Goal: Transaction & Acquisition: Book appointment/travel/reservation

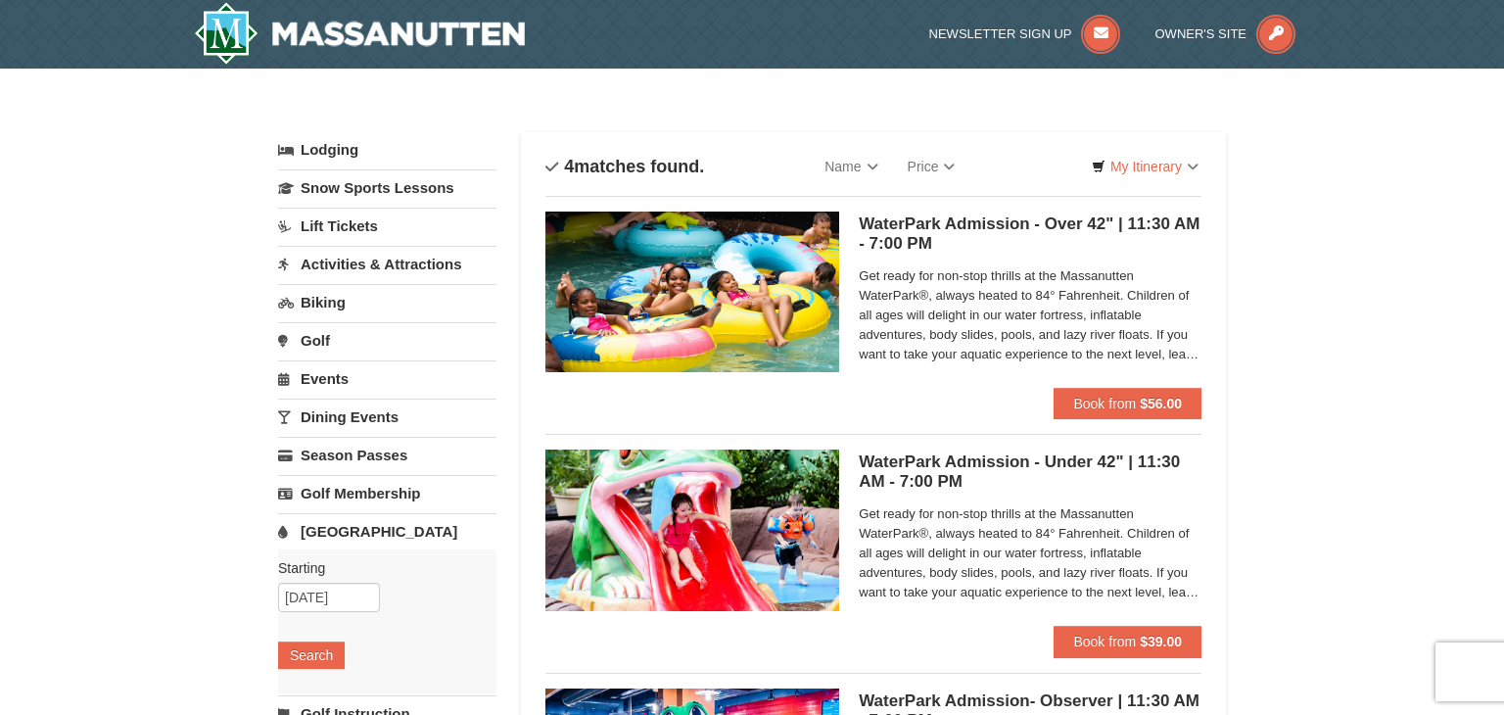
click at [335, 370] on link "Events" at bounding box center [387, 378] width 218 height 36
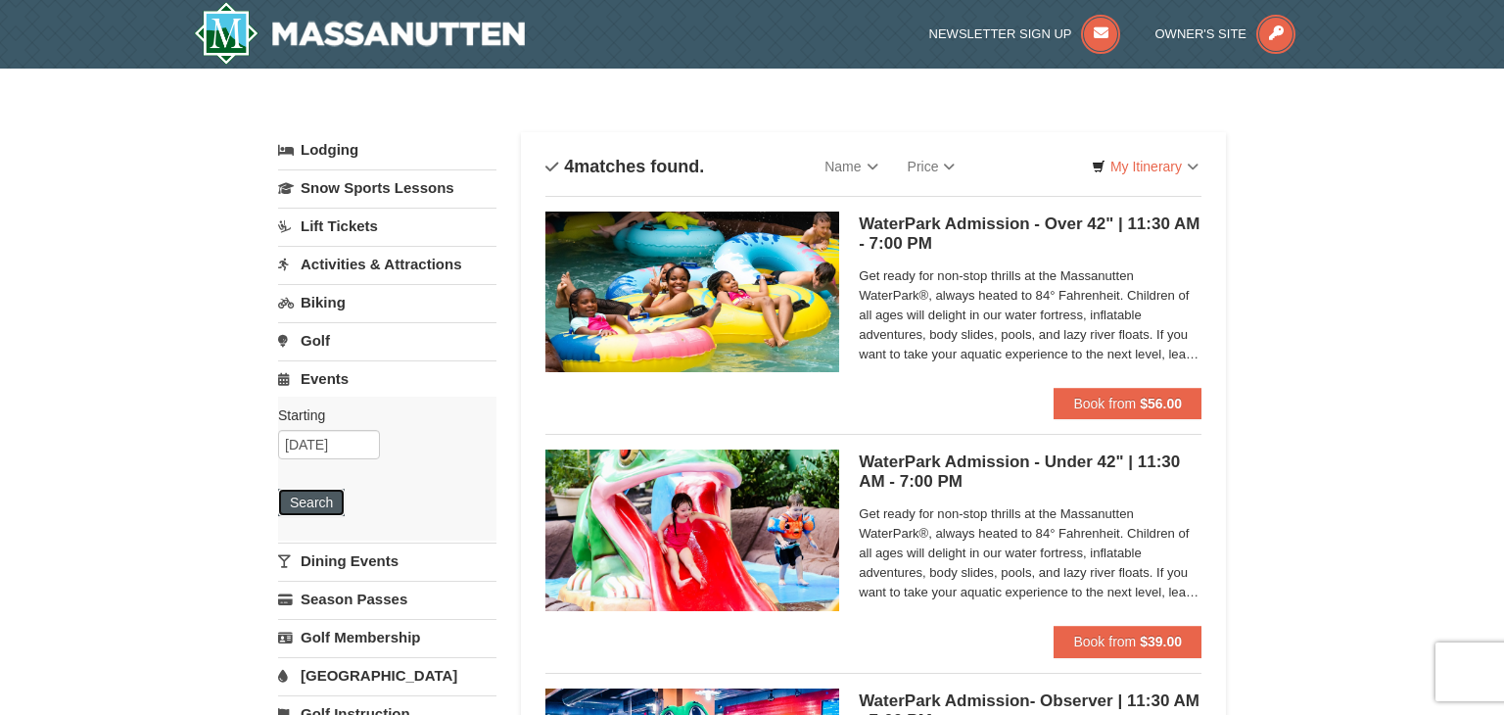
click at [307, 492] on button "Search" at bounding box center [311, 502] width 67 height 27
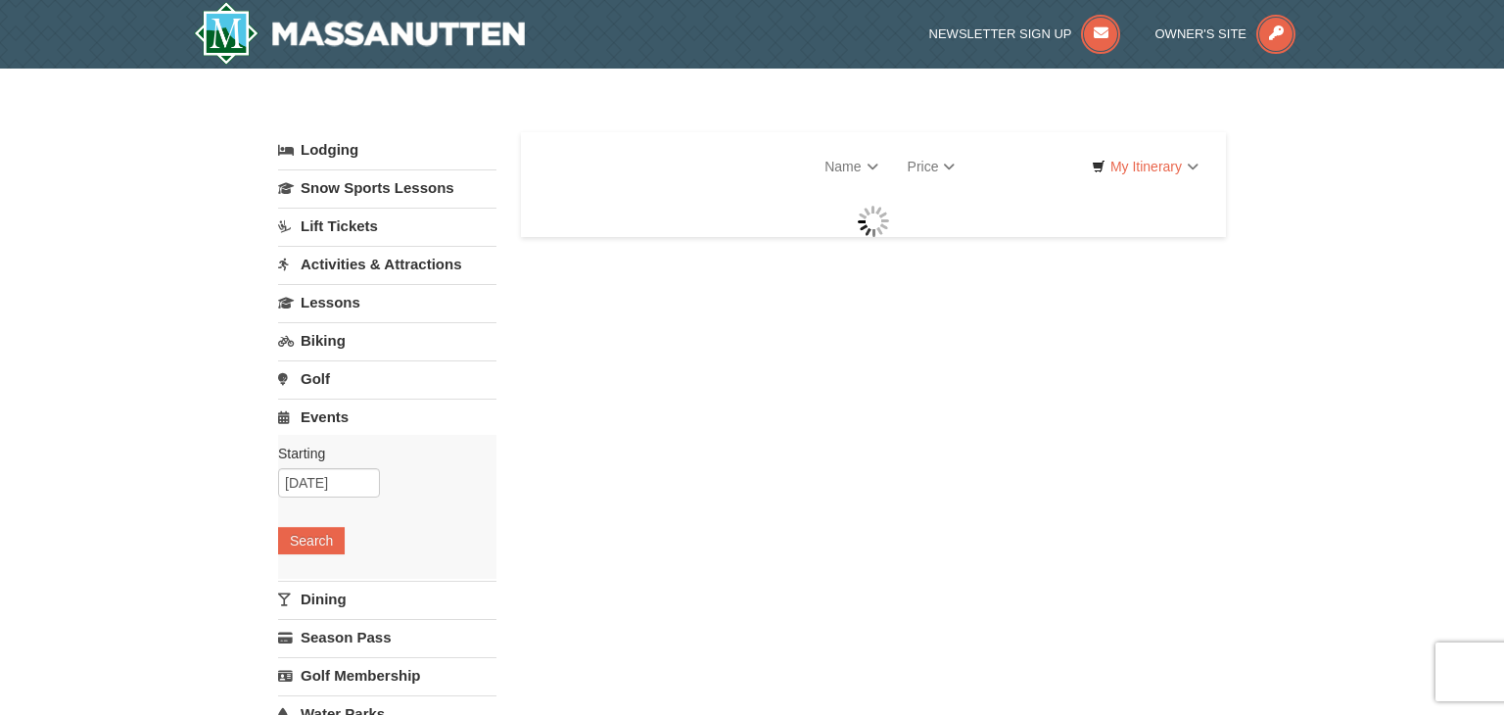
select select "9"
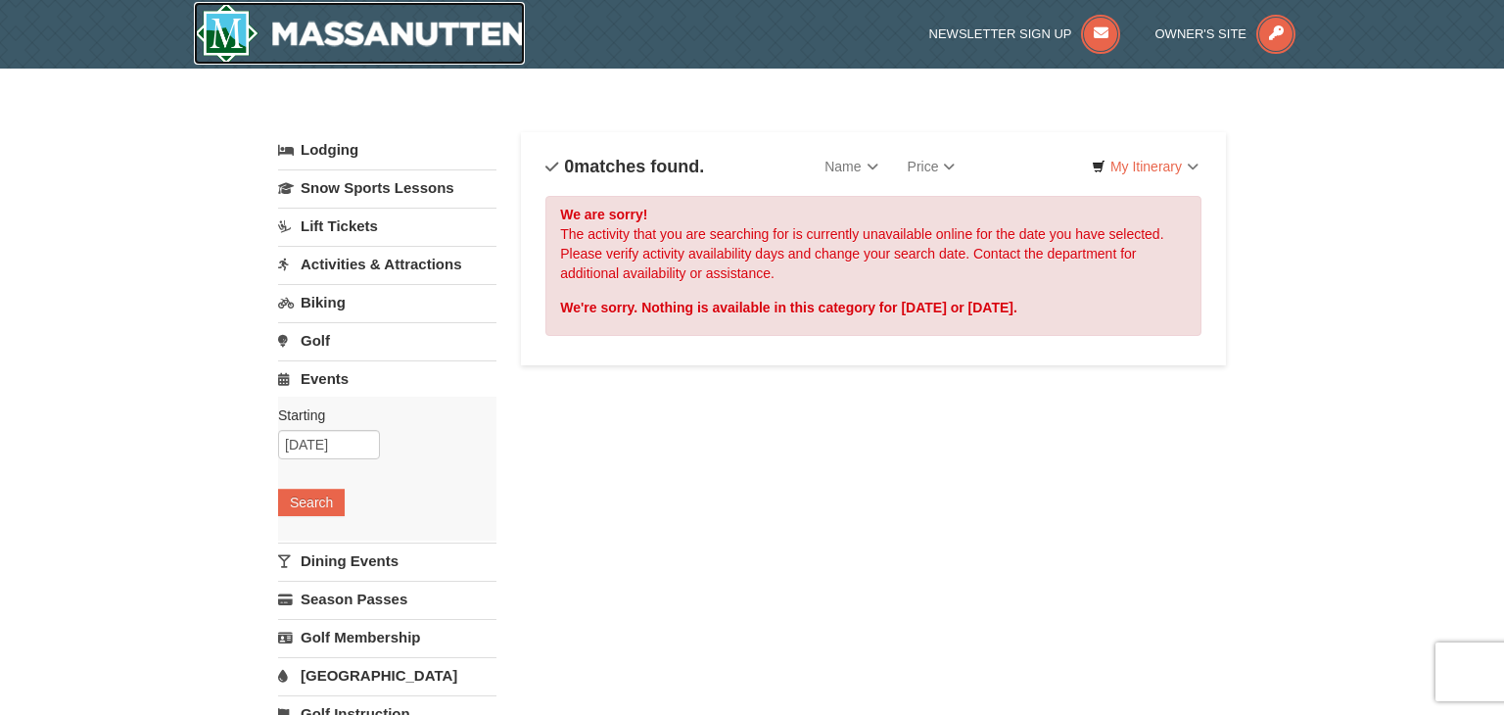
click at [487, 53] on img at bounding box center [359, 33] width 331 height 63
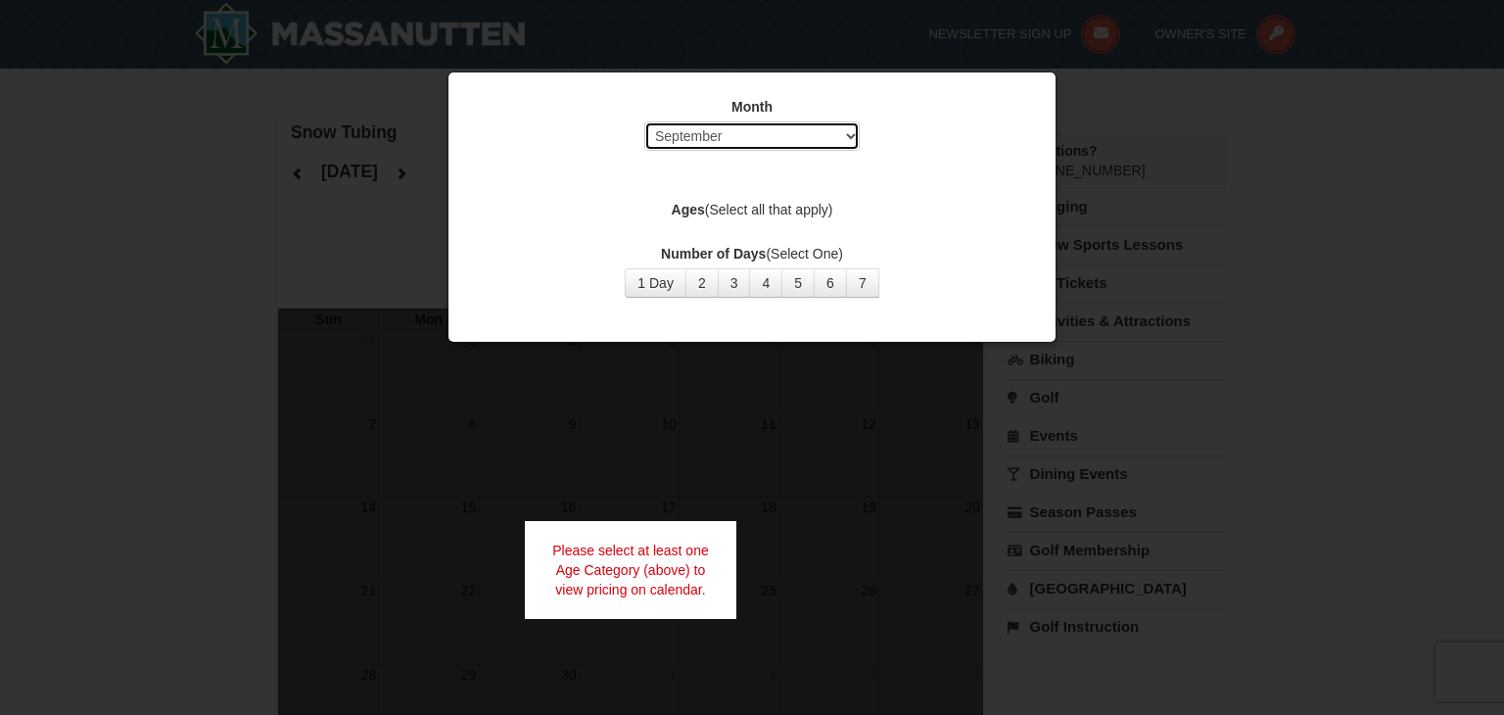
click at [779, 134] on select "Select September October November December January February March April May Jun…" at bounding box center [751, 135] width 215 height 29
select select "12"
click at [644, 121] on select "Select September October November December January February March April May Jun…" at bounding box center [751, 135] width 215 height 29
click at [659, 279] on button "1 Day" at bounding box center [656, 282] width 62 height 29
click at [769, 214] on label "Ages (Select all that apply)" at bounding box center [752, 210] width 558 height 20
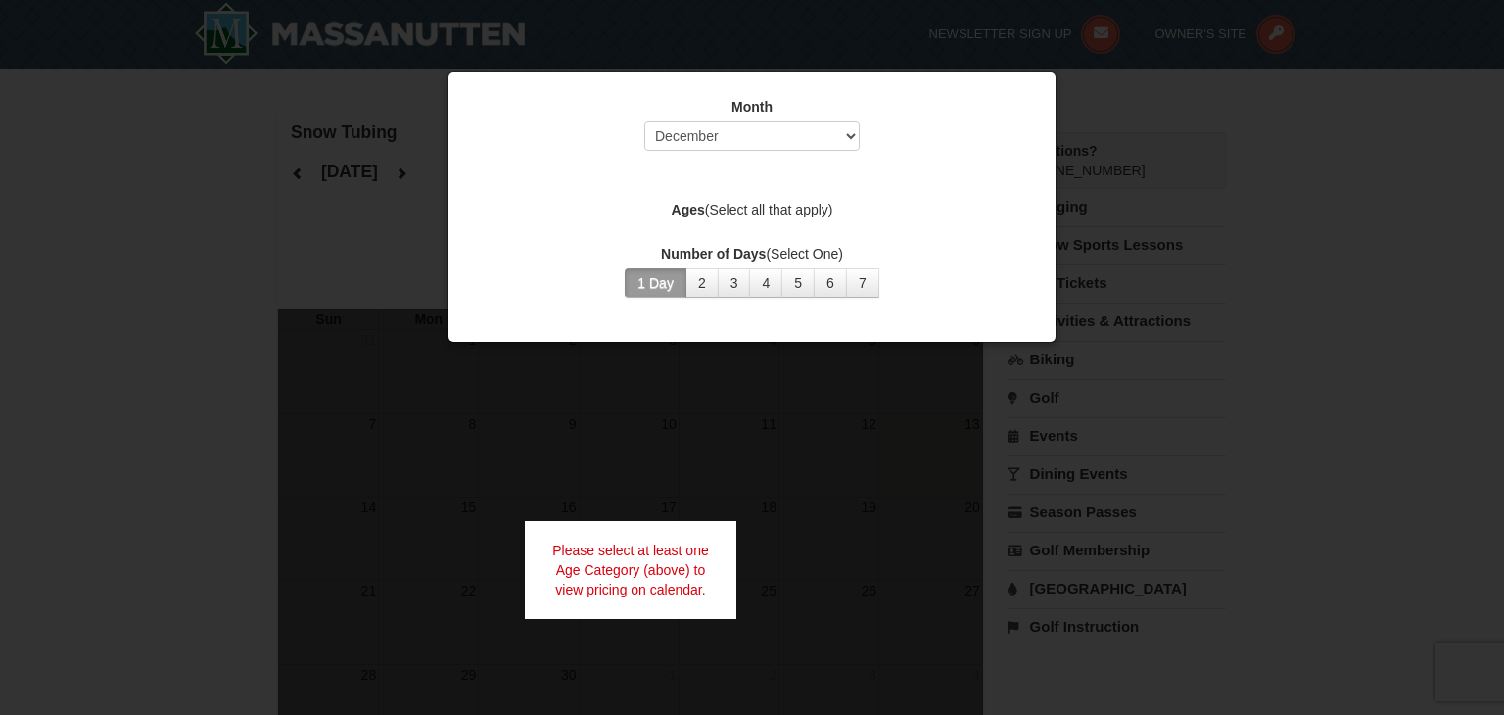
click at [664, 286] on button "1 Day" at bounding box center [656, 282] width 62 height 29
click at [136, 558] on div at bounding box center [752, 357] width 1504 height 715
click at [629, 576] on div "Please select at least one Age Category (above) to view pricing on calendar." at bounding box center [631, 570] width 212 height 98
click at [787, 139] on select "Select September October November December January February March April May Jun…" at bounding box center [751, 135] width 215 height 29
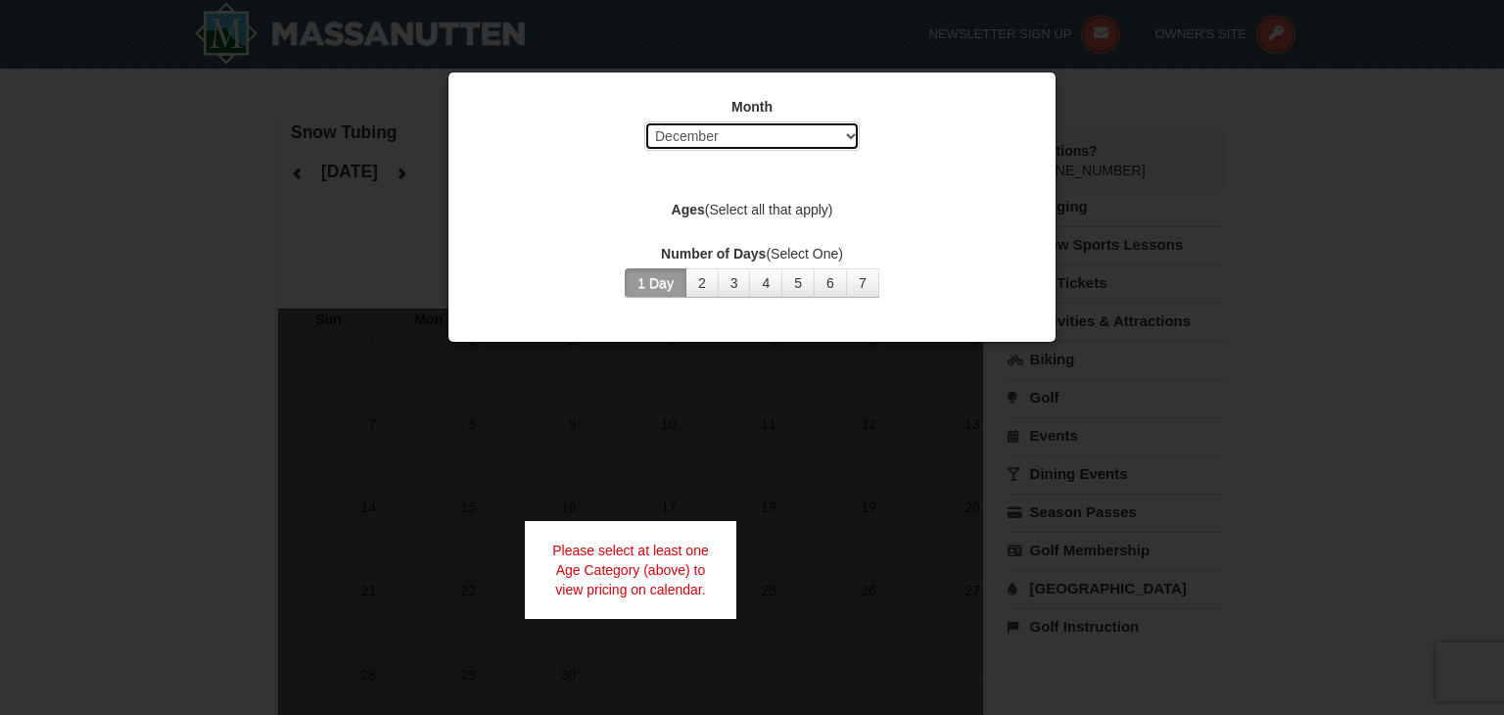
click at [787, 139] on select "Select September October November December January February March April May Jun…" at bounding box center [751, 135] width 215 height 29
click at [874, 161] on div "Month Select September October November December January February March April M…" at bounding box center [752, 197] width 588 height 230
click at [737, 226] on div "Month Select September October November December January February March April M…" at bounding box center [752, 197] width 588 height 230
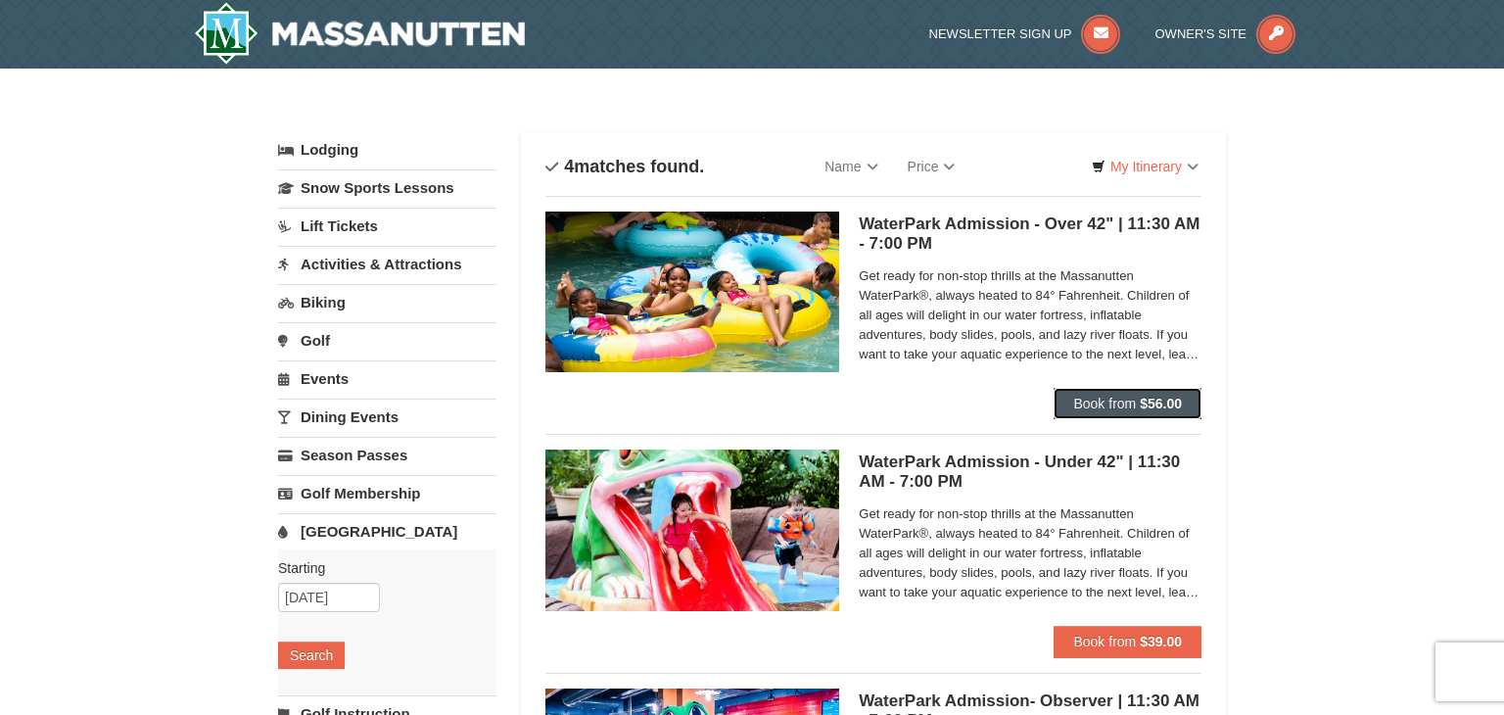
click at [1182, 401] on strong "$56.00" at bounding box center [1161, 404] width 42 height 16
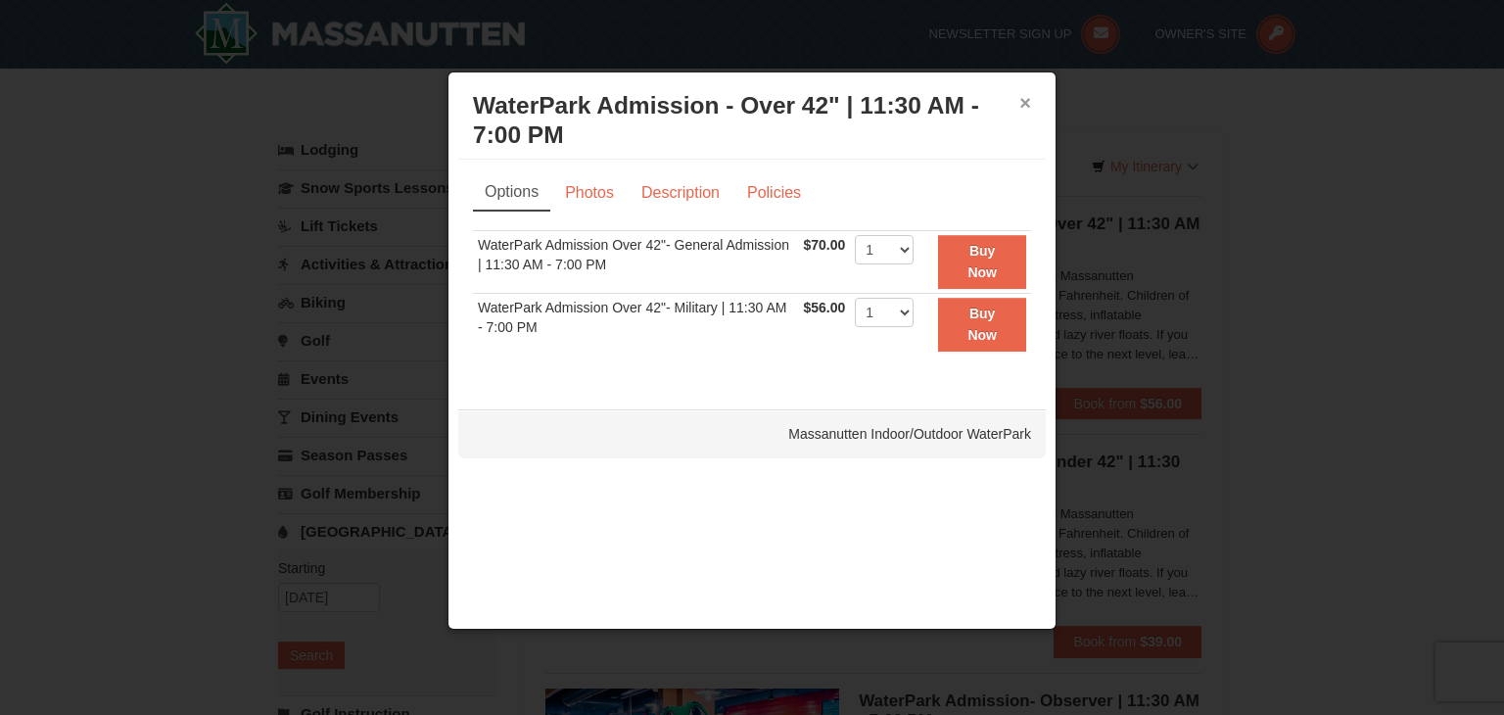
click at [1023, 105] on button "×" at bounding box center [1025, 103] width 12 height 20
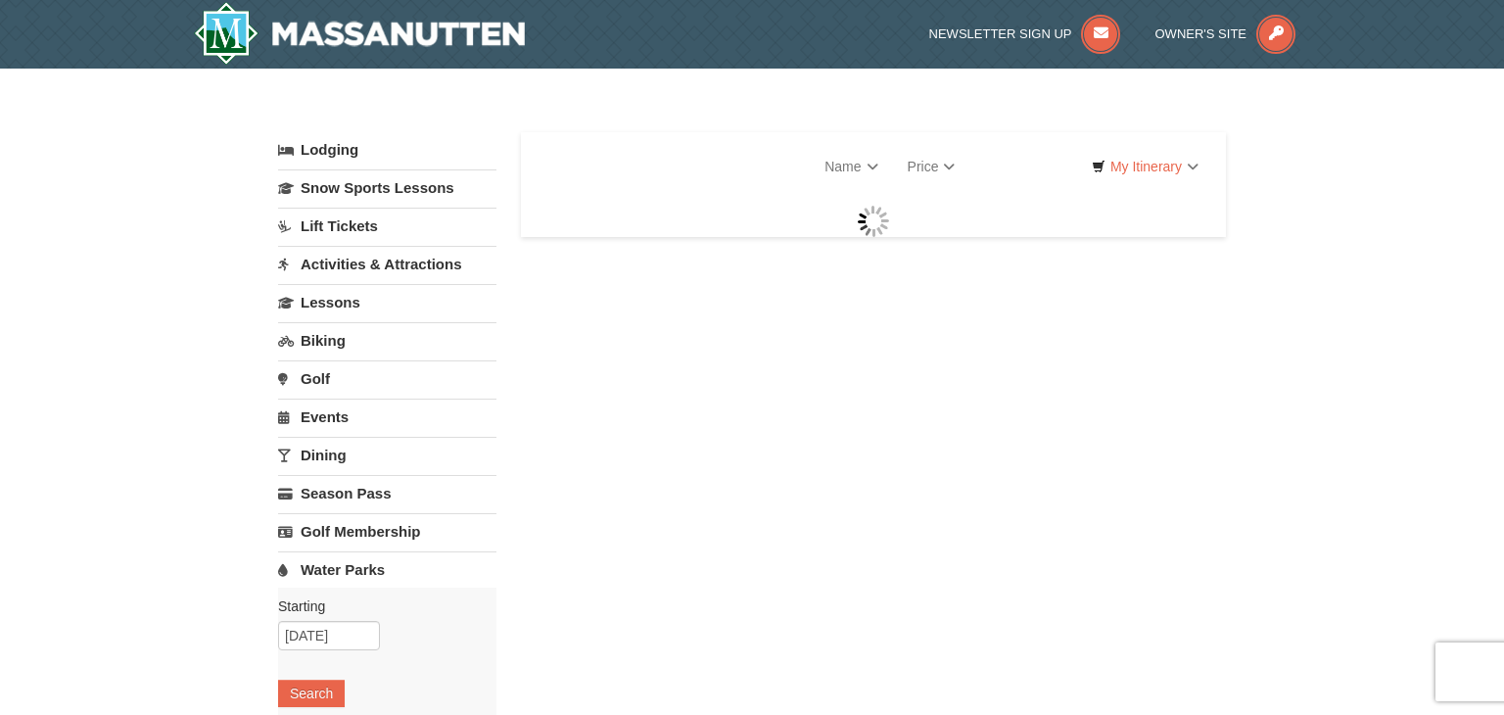
select select "9"
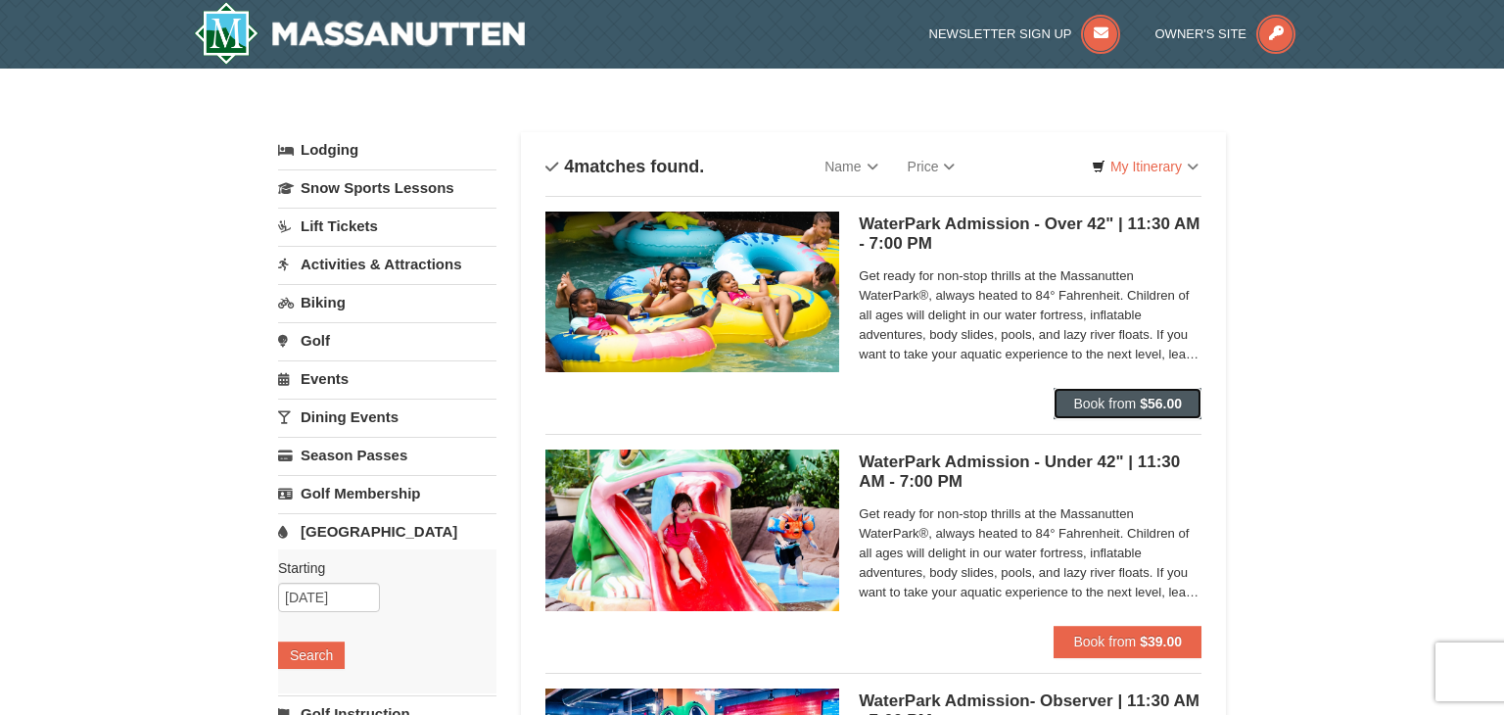
click at [1146, 392] on button "Book from $56.00" at bounding box center [1128, 403] width 148 height 31
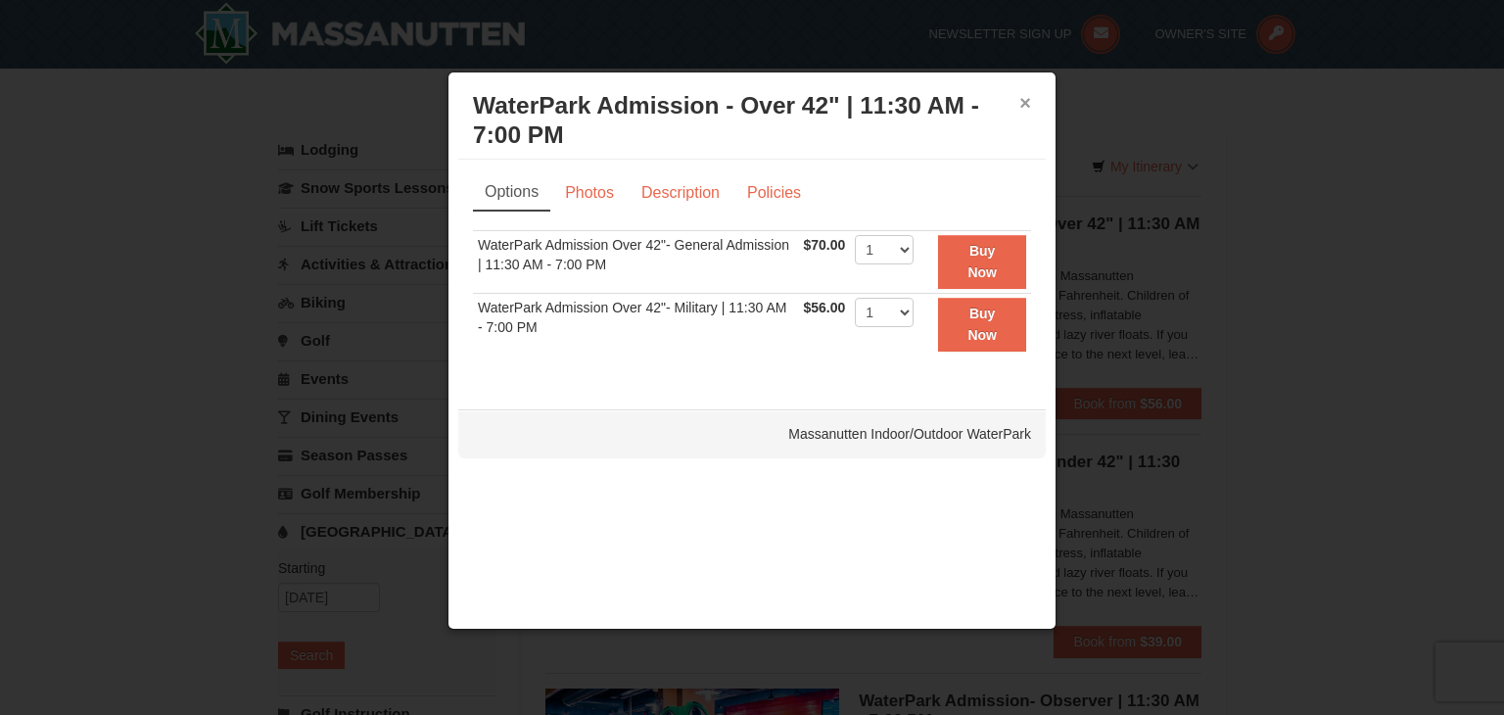
click at [1027, 102] on button "×" at bounding box center [1025, 103] width 12 height 20
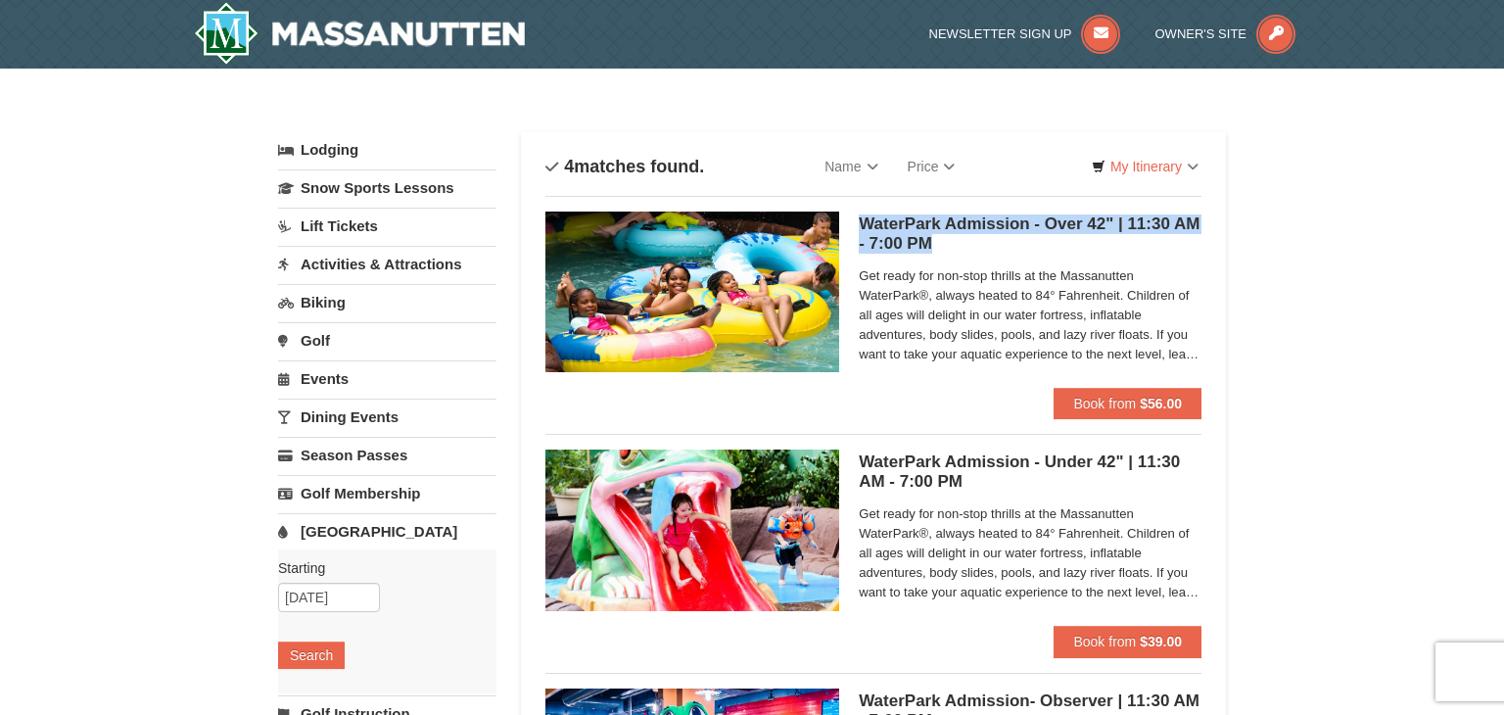
drag, startPoint x: 935, startPoint y: 243, endPoint x: 862, endPoint y: 230, distance: 74.5
click at [862, 230] on h5 "WaterPark Admission - Over 42" | 11:30 AM - 7:00 PM Massanutten Indoor/Outdoor …" at bounding box center [1030, 233] width 343 height 39
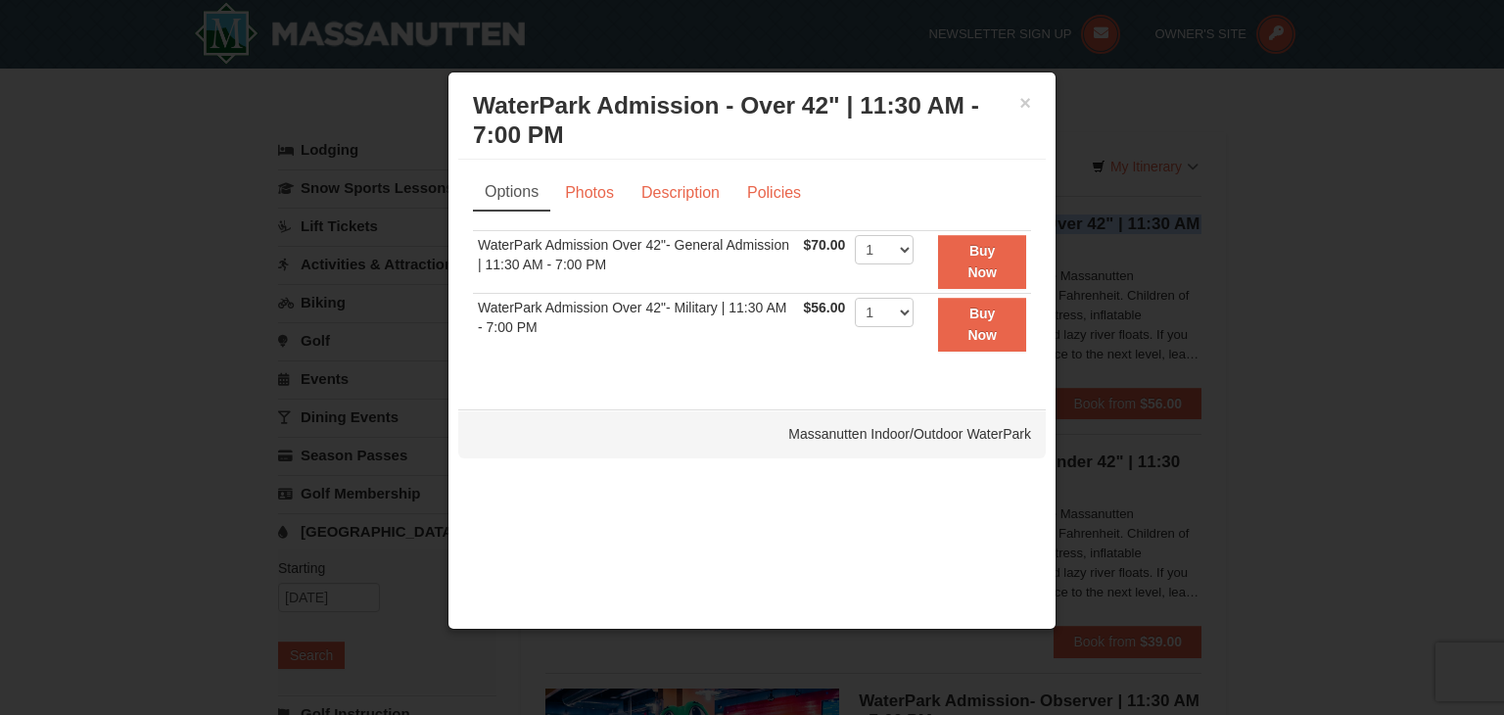
copy h5 "WaterPark Admission - Over 42" | 11:30 AM - 7:00 PM"
click at [1024, 96] on button "×" at bounding box center [1025, 103] width 12 height 20
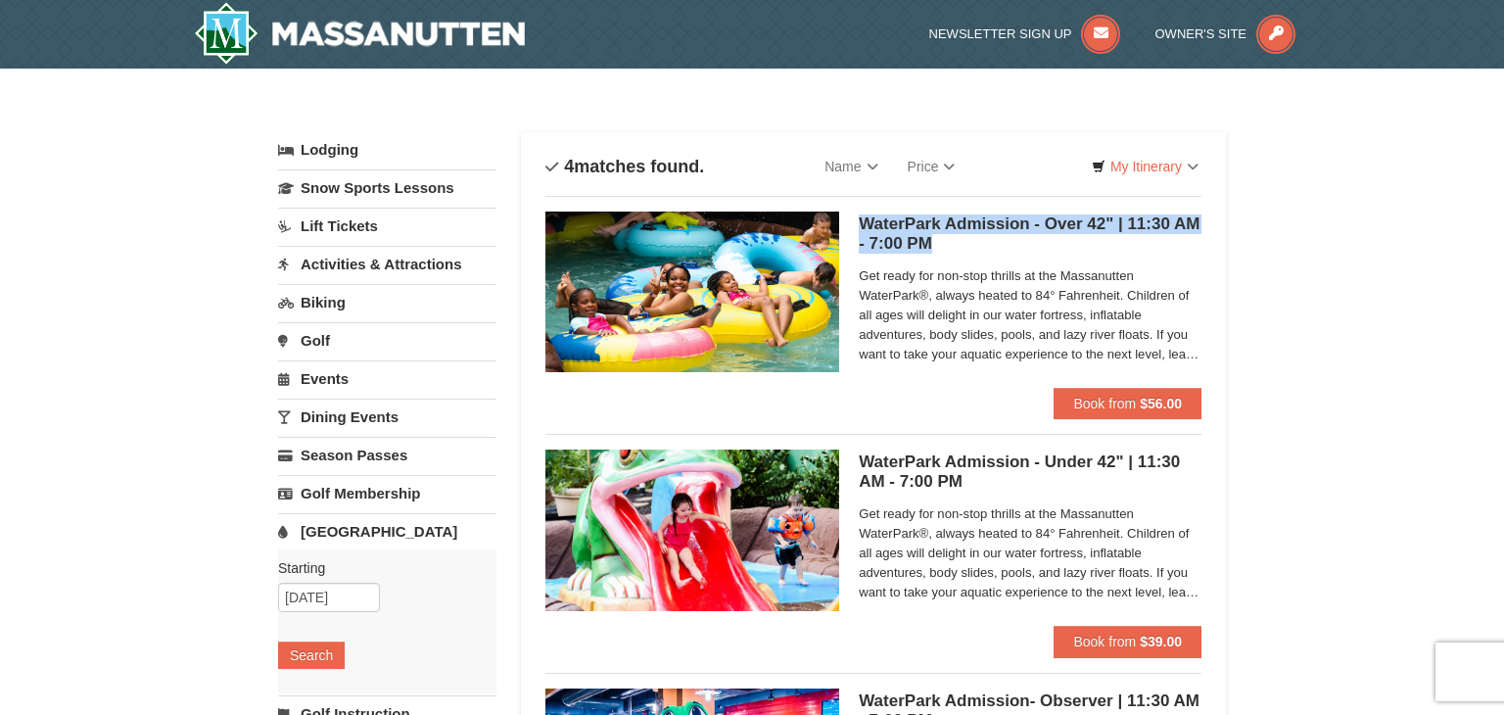
click at [937, 243] on h5 "WaterPark Admission - Over 42" | 11:30 AM - 7:00 PM Massanutten Indoor/Outdoor …" at bounding box center [1030, 233] width 343 height 39
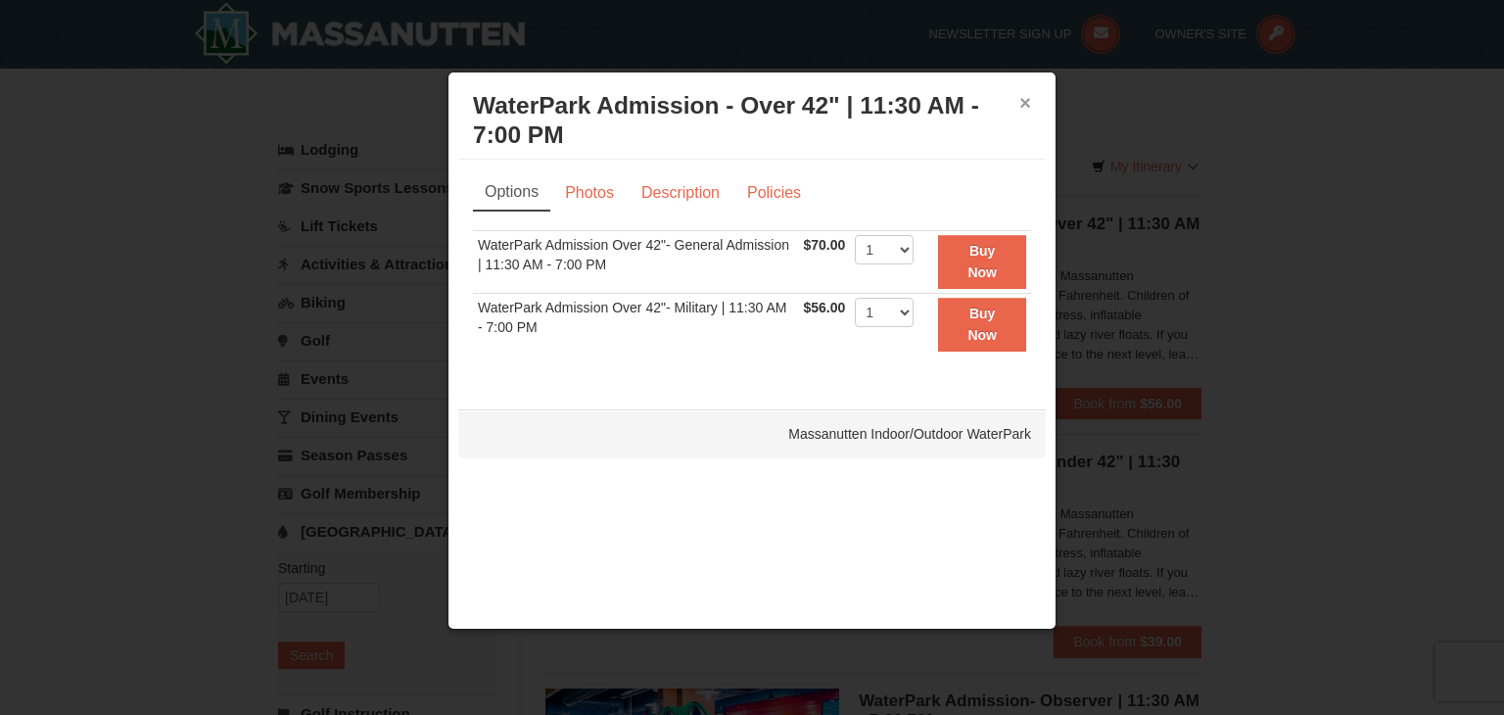
click at [1027, 103] on button "×" at bounding box center [1025, 103] width 12 height 20
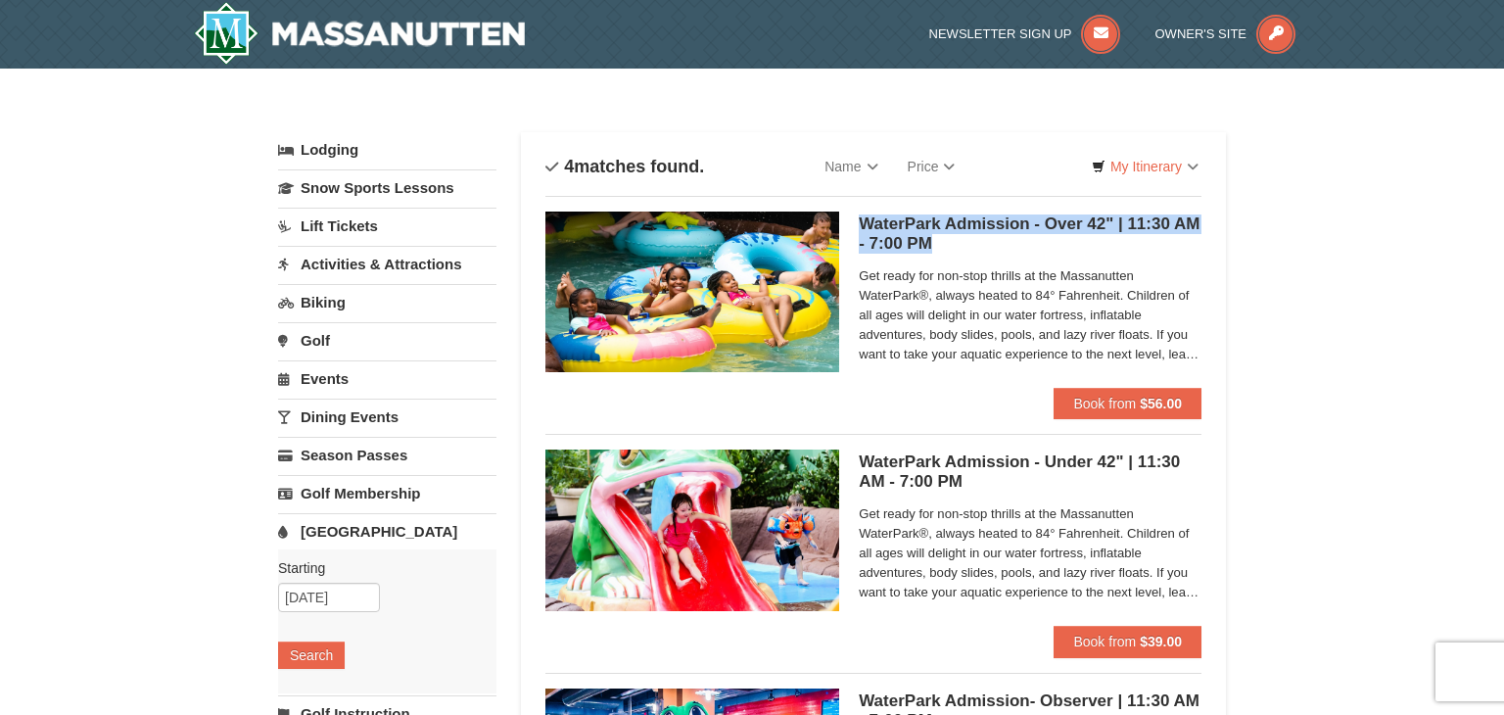
drag, startPoint x: 859, startPoint y: 221, endPoint x: 931, endPoint y: 248, distance: 77.1
click at [931, 248] on h5 "WaterPark Admission - Over 42" | 11:30 AM - 7:00 PM Massanutten Indoor/Outdoor …" at bounding box center [1030, 233] width 343 height 39
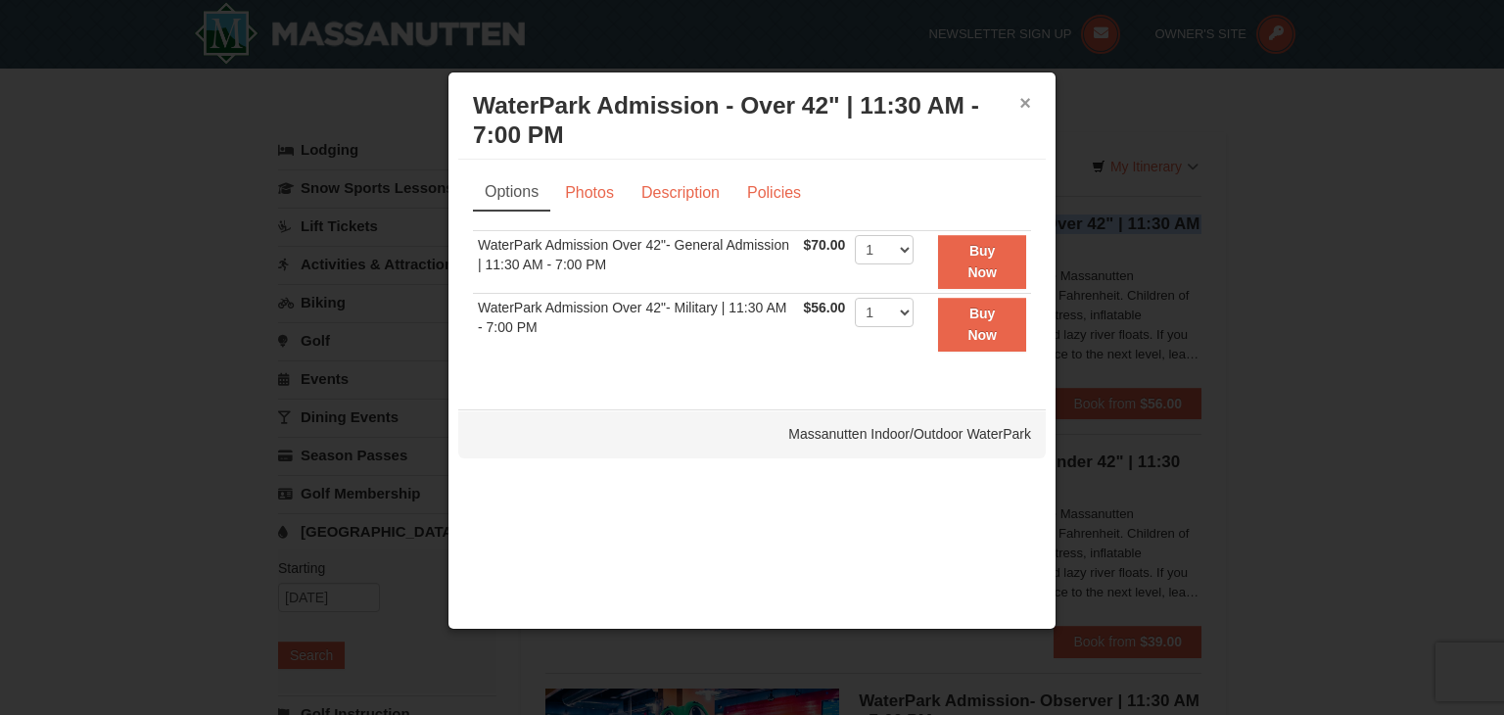
click at [1024, 102] on button "×" at bounding box center [1025, 103] width 12 height 20
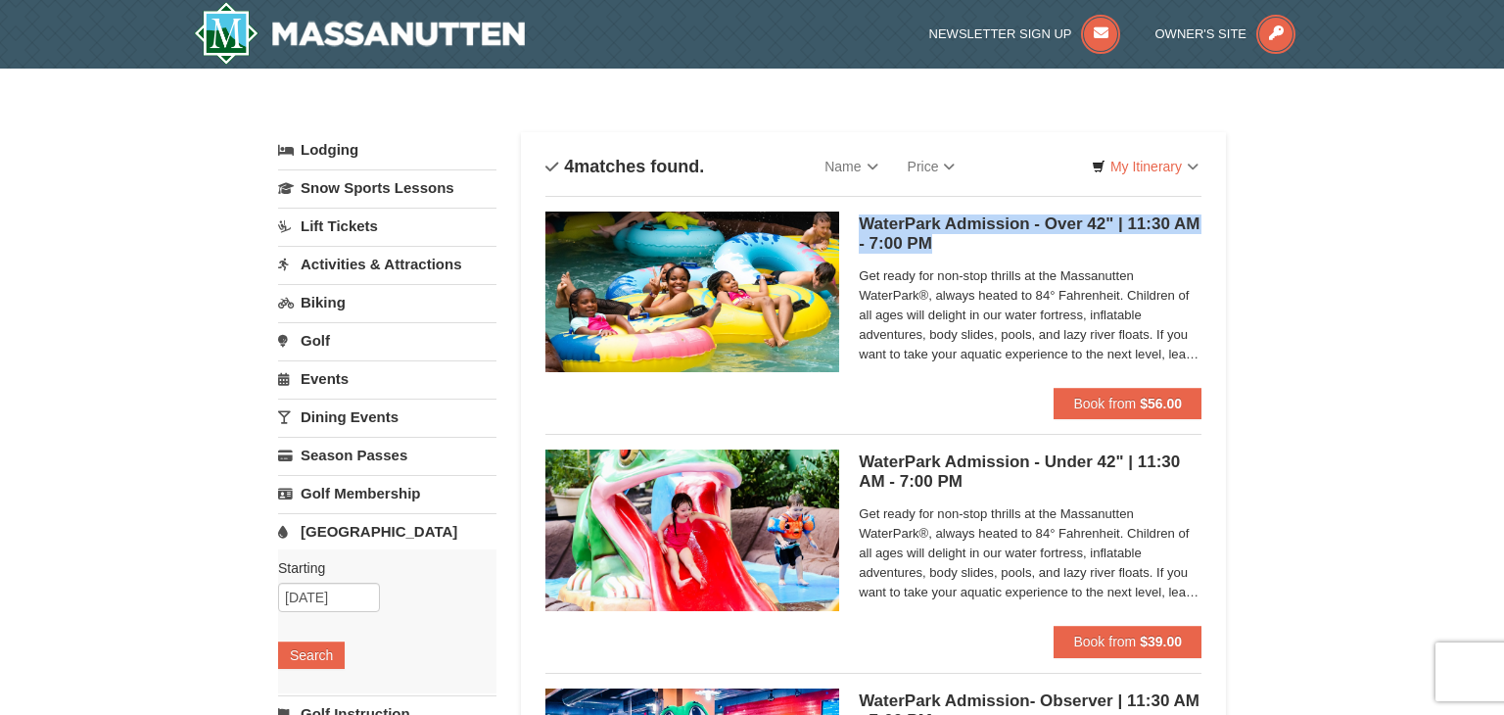
copy h5 "WaterPark Admission - Over 42" | 11:30 AM - 7:00 PM"
